Goal: Task Accomplishment & Management: Manage account settings

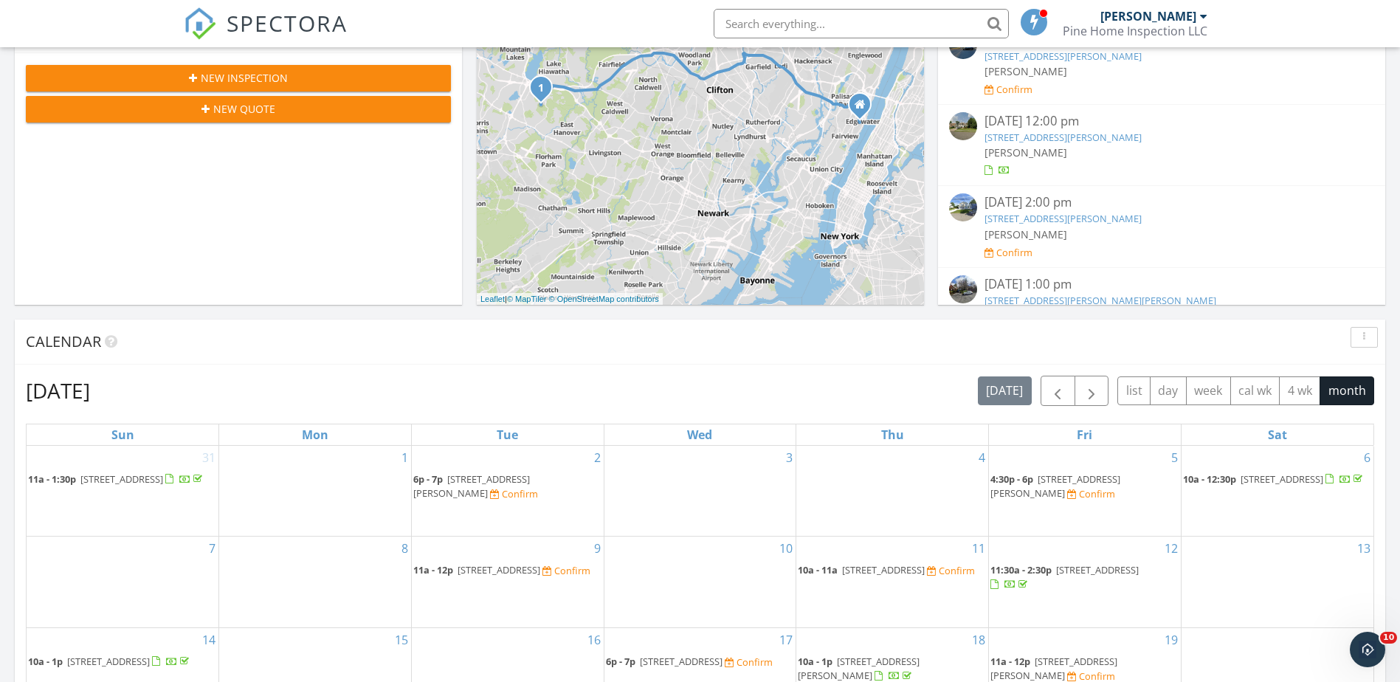
scroll to position [590, 0]
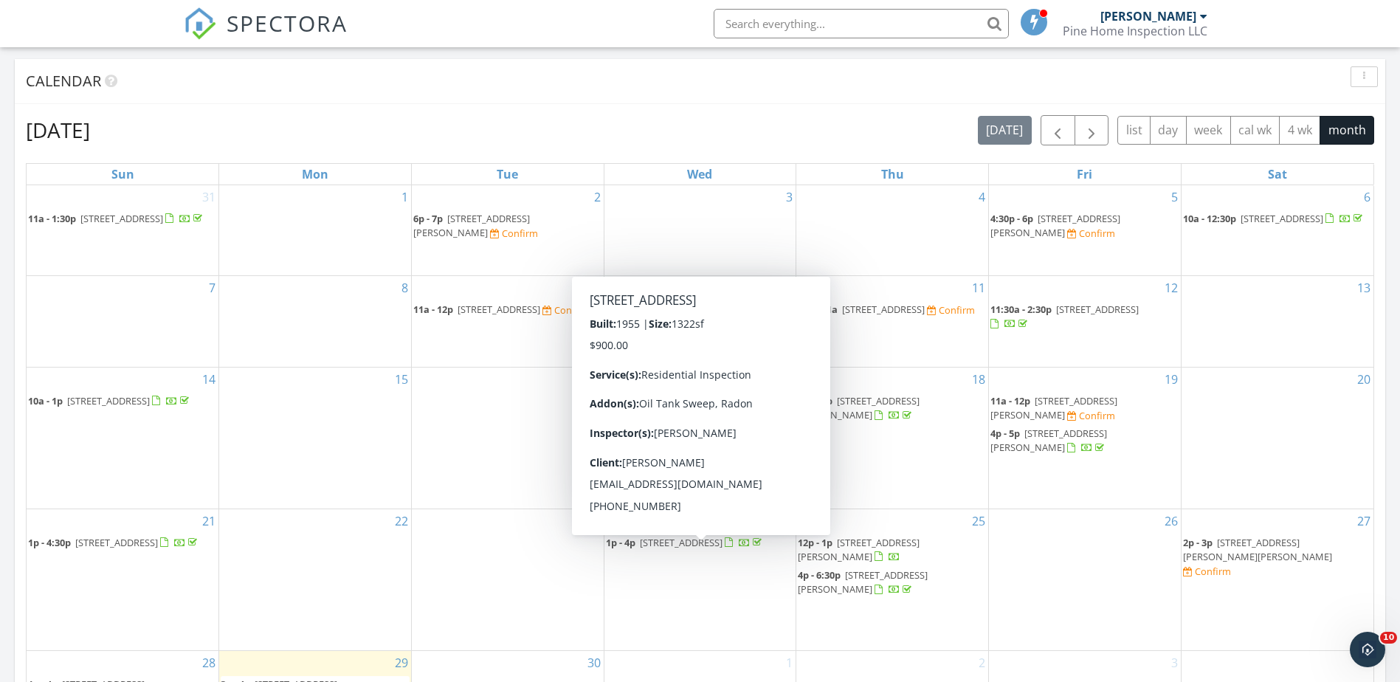
click at [652, 551] on span "1p - 4p 5 Montview Rd, Edison 08837" at bounding box center [685, 543] width 159 height 15
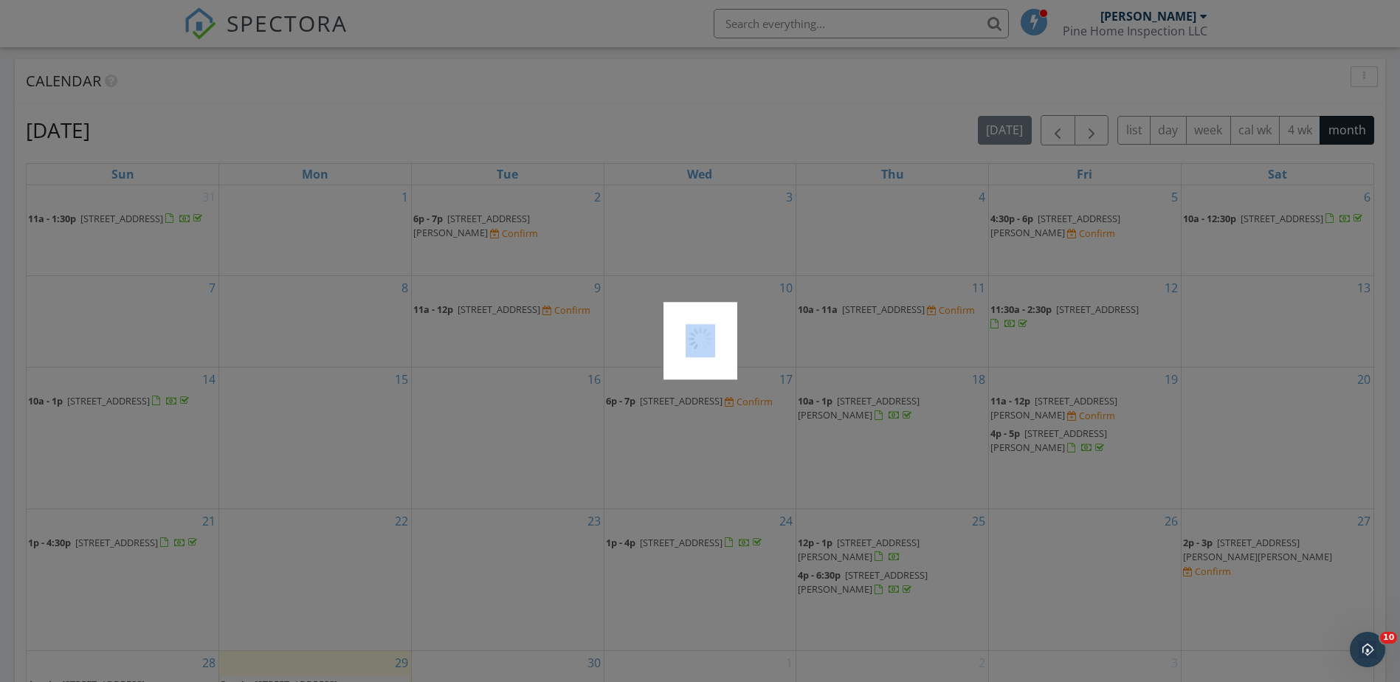
click at [652, 562] on div at bounding box center [700, 341] width 1400 height 682
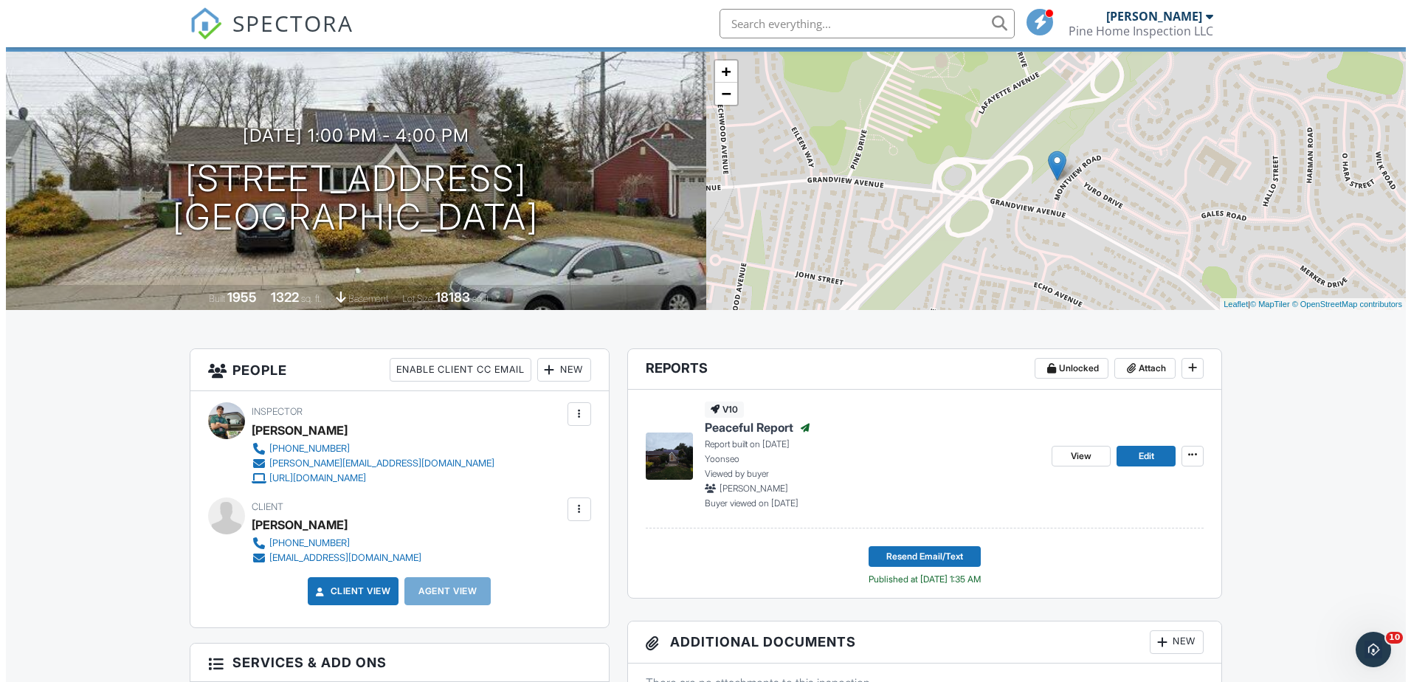
scroll to position [148, 0]
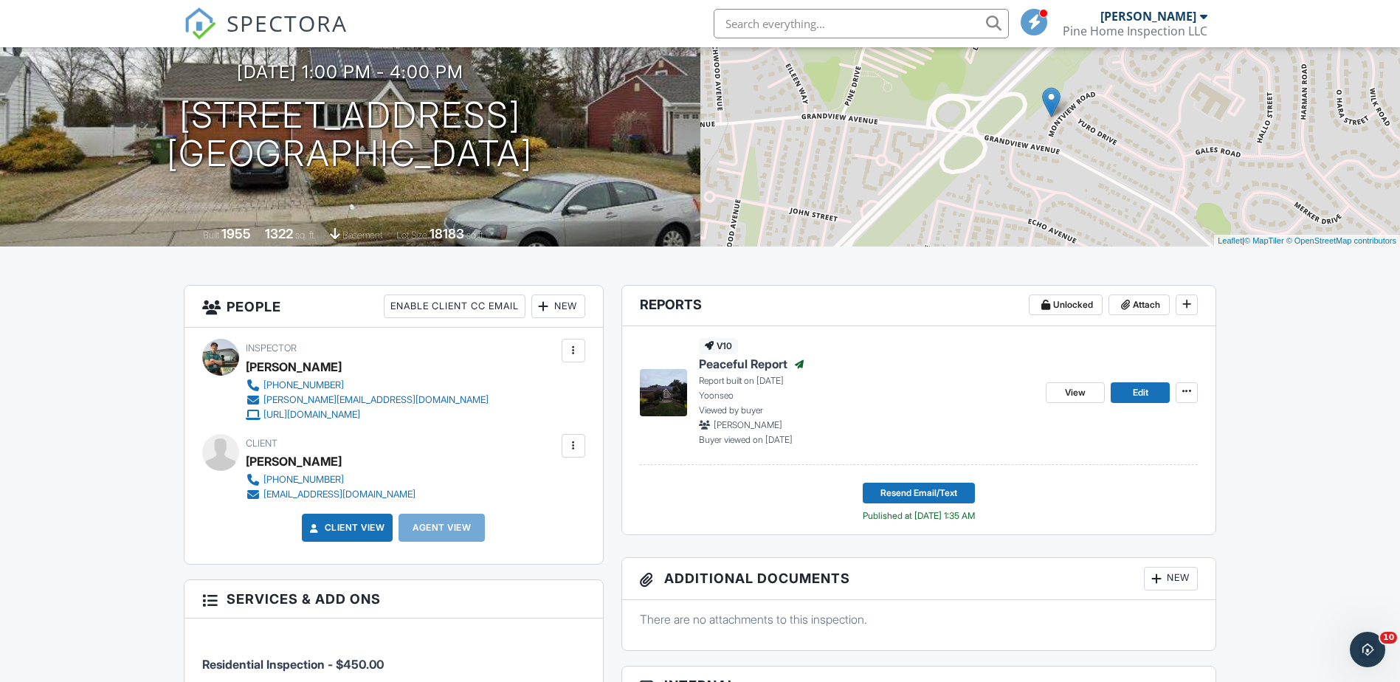
click at [567, 303] on div "New" at bounding box center [558, 306] width 54 height 24
click at [591, 393] on li "Client's Agent" at bounding box center [611, 388] width 145 height 37
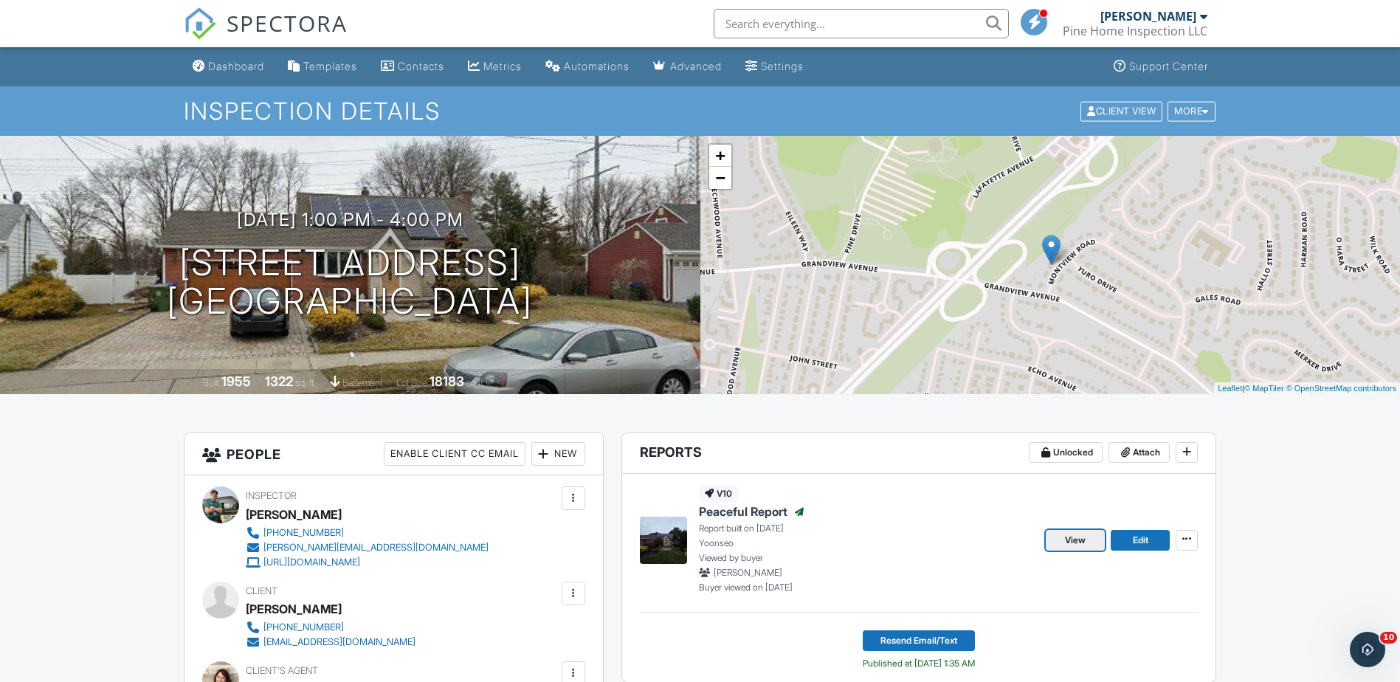
click at [1068, 537] on span "View" at bounding box center [1075, 540] width 21 height 15
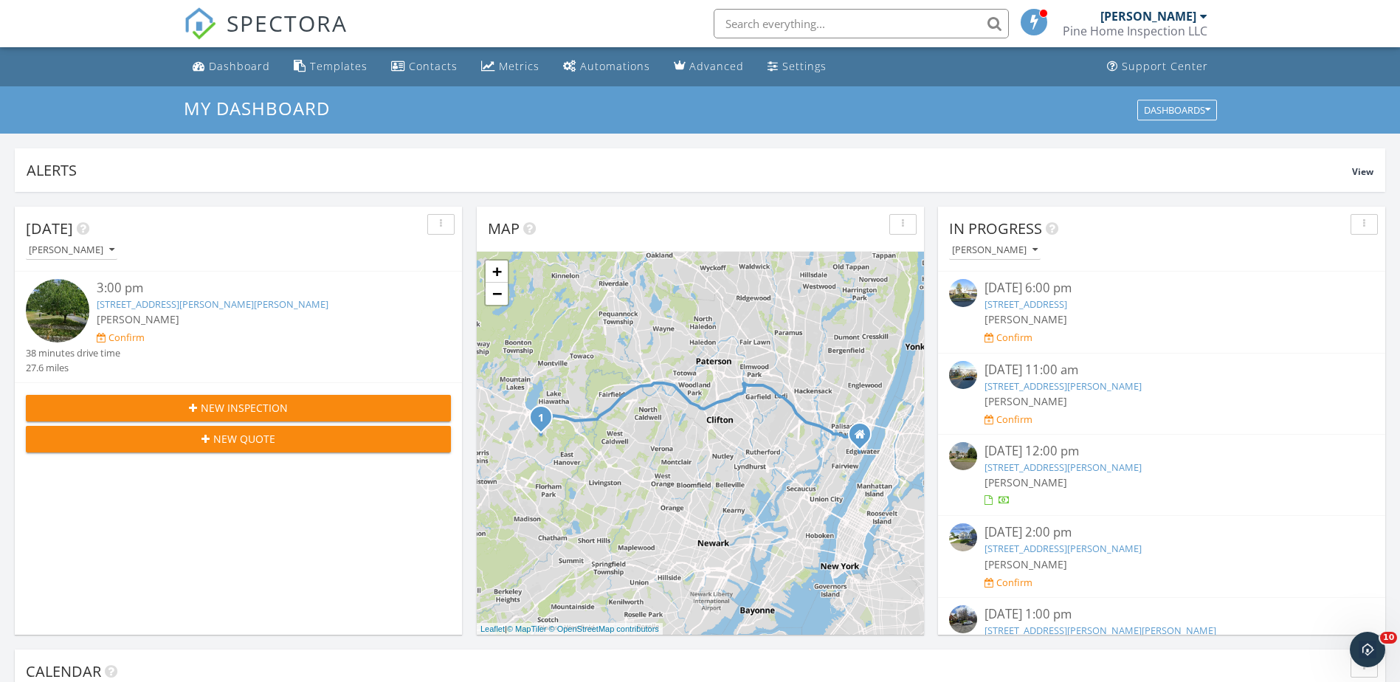
click at [317, 11] on span "SPECTORA" at bounding box center [287, 22] width 121 height 31
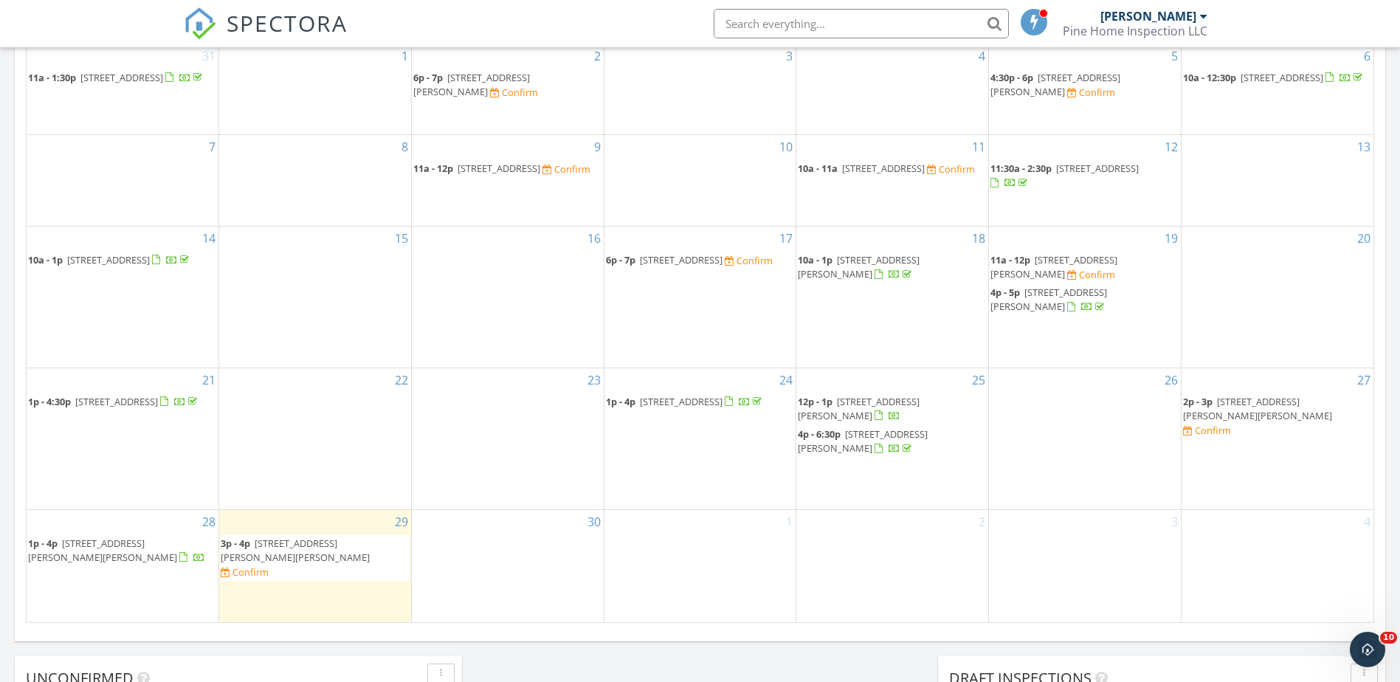
scroll to position [730, 0]
click at [645, 410] on span "5 Montview Rd, Edison 08837" at bounding box center [681, 402] width 83 height 13
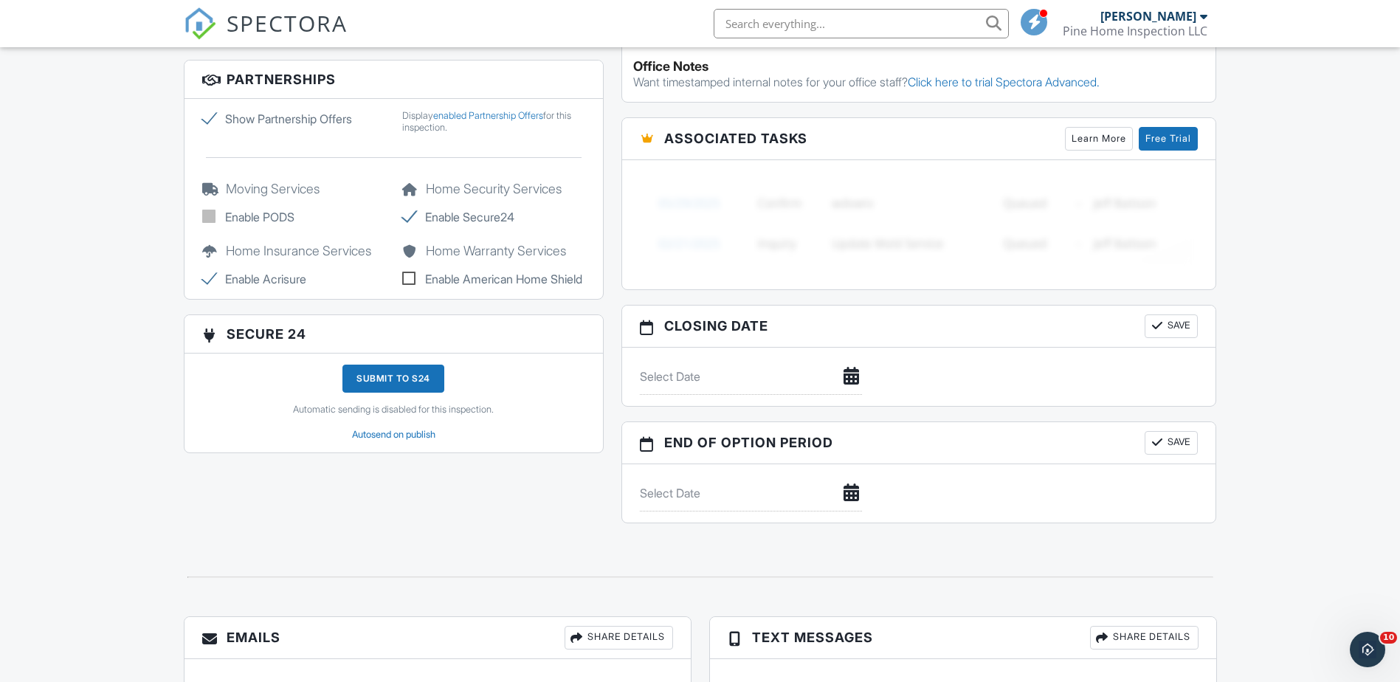
scroll to position [1622, 0]
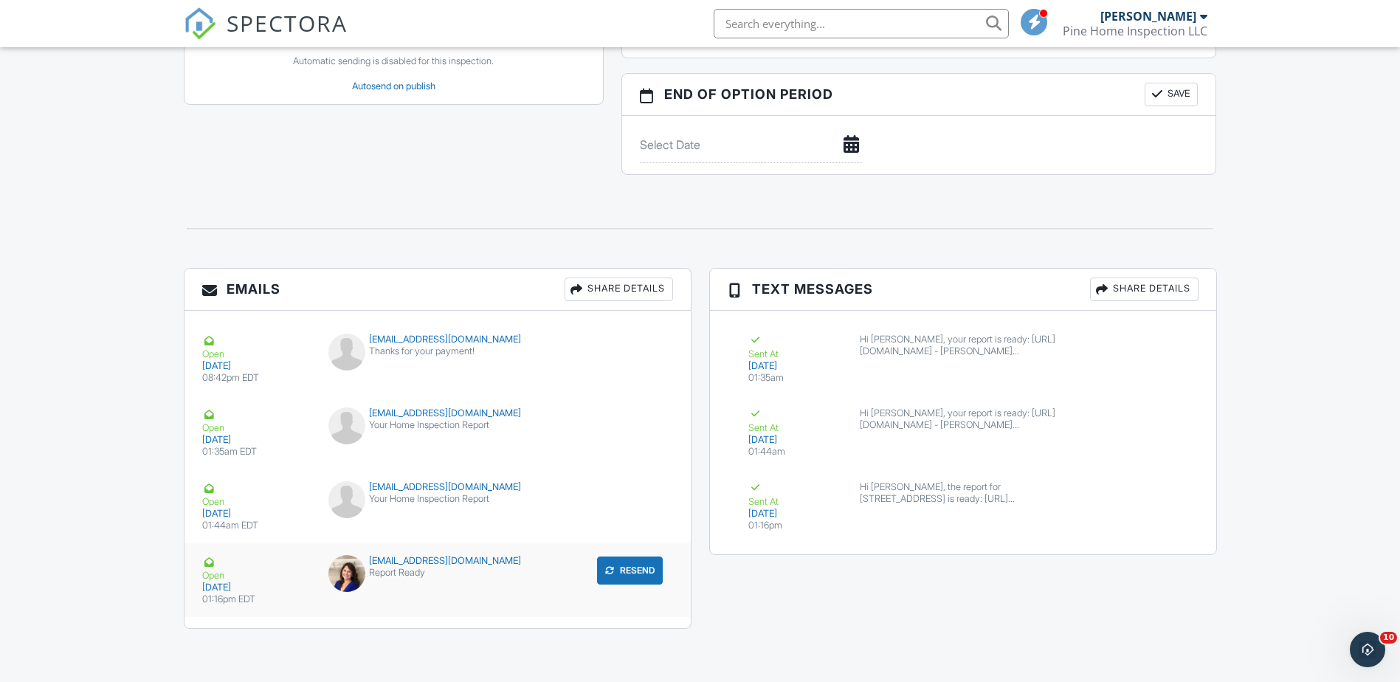
click at [384, 583] on div "[EMAIL_ADDRESS][DOMAIN_NAME] Report Ready" at bounding box center [437, 577] width 235 height 44
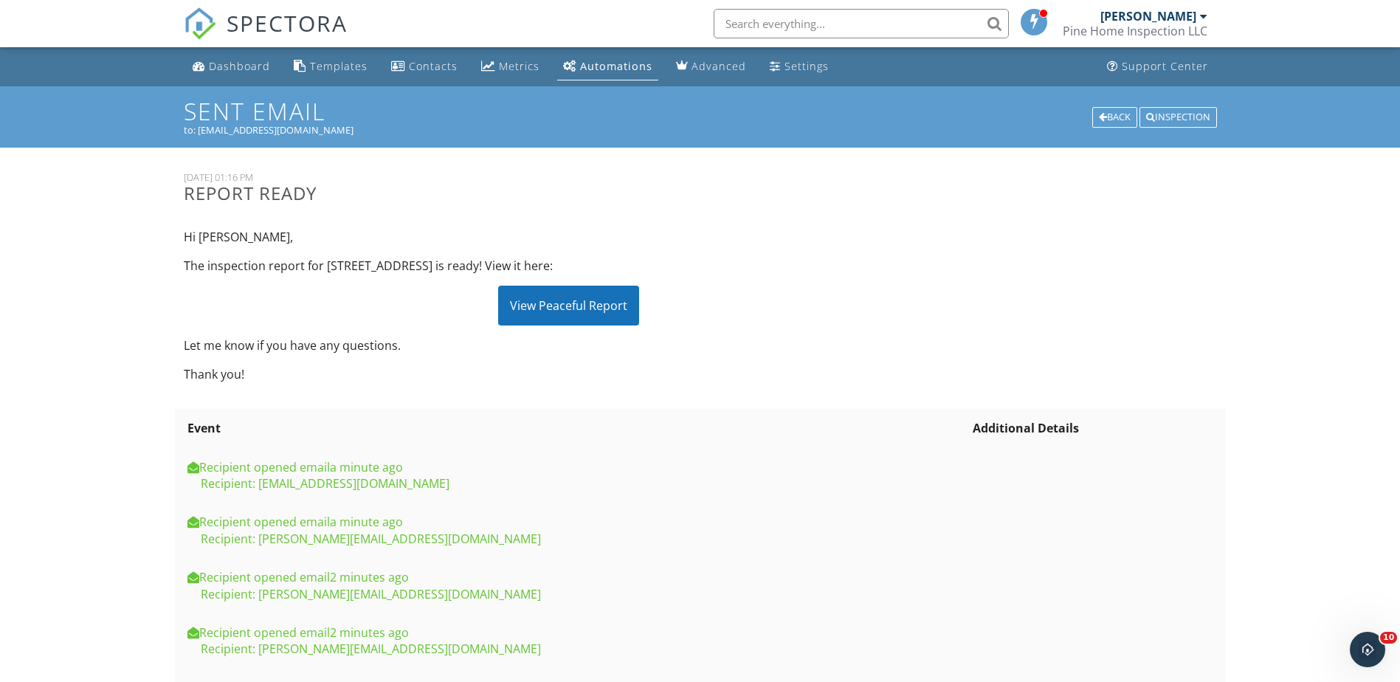
click at [362, 479] on div "Recipient: mtcrealtor1@gmail.com" at bounding box center [576, 483] width 779 height 16
